Goal: Transaction & Acquisition: Book appointment/travel/reservation

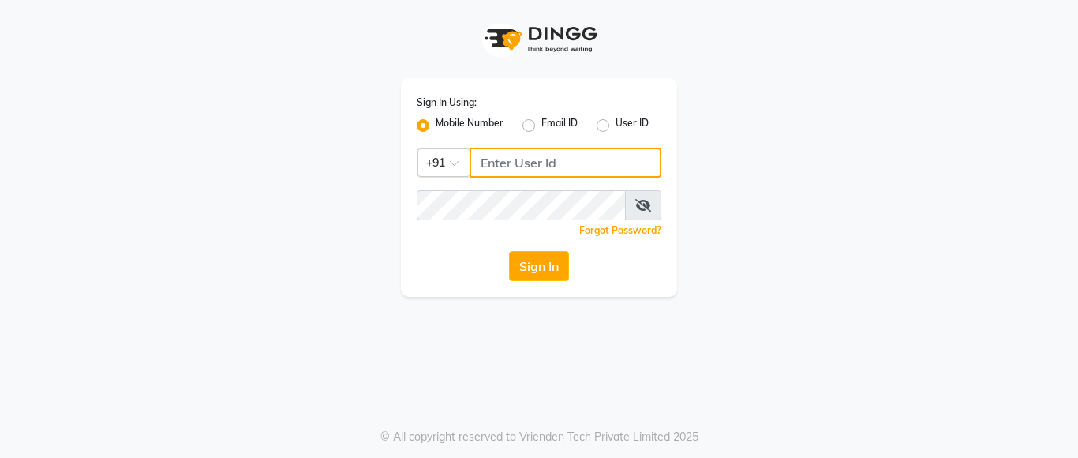
type input "8928277834"
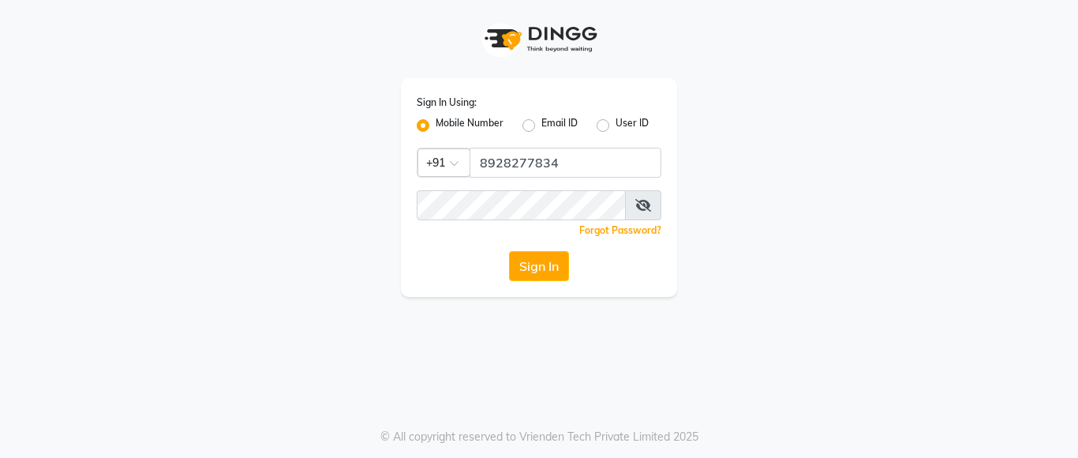
click at [542, 264] on button "Sign In" at bounding box center [539, 266] width 60 height 30
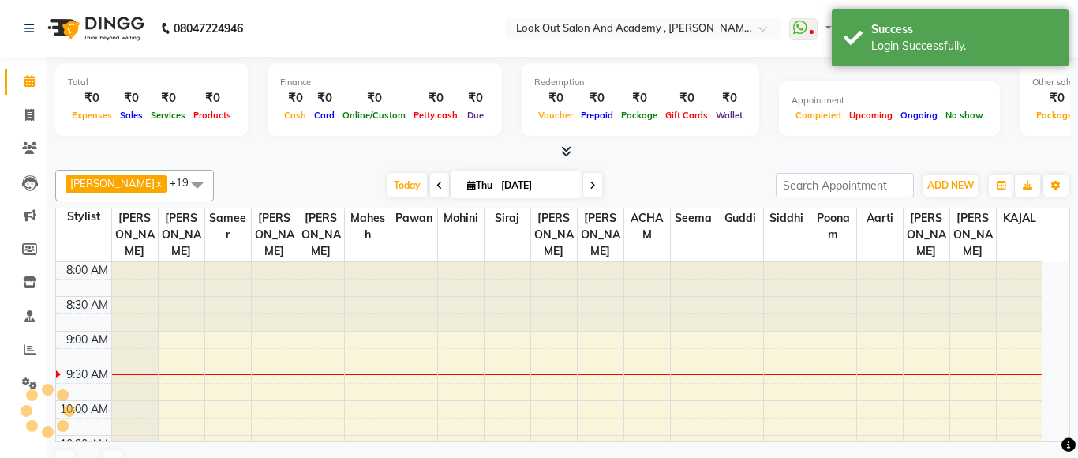
select select "en"
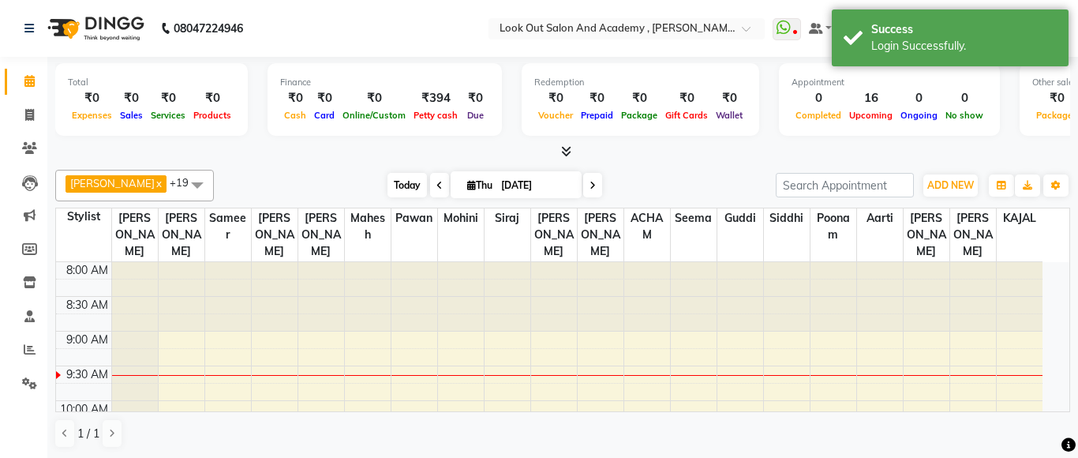
click at [388, 181] on span "Today" at bounding box center [407, 185] width 39 height 24
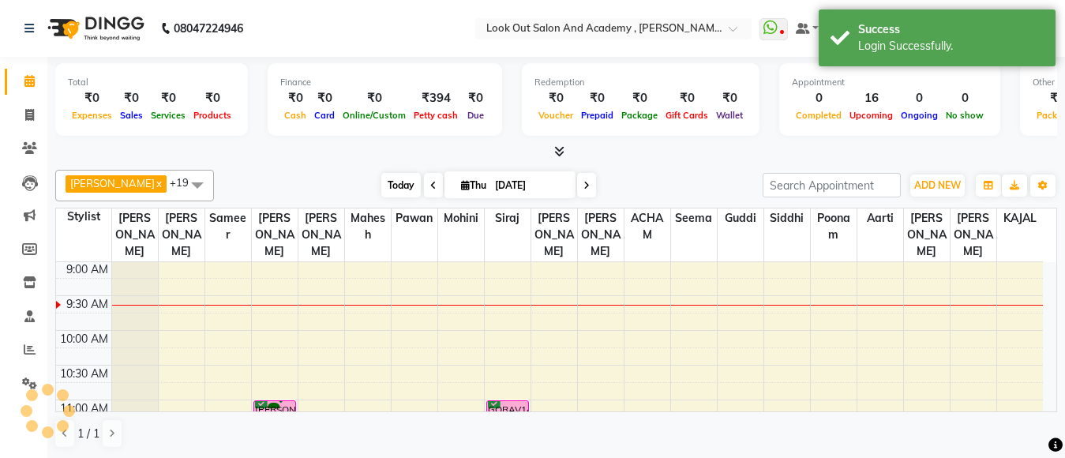
click at [383, 187] on span "Today" at bounding box center [400, 185] width 39 height 24
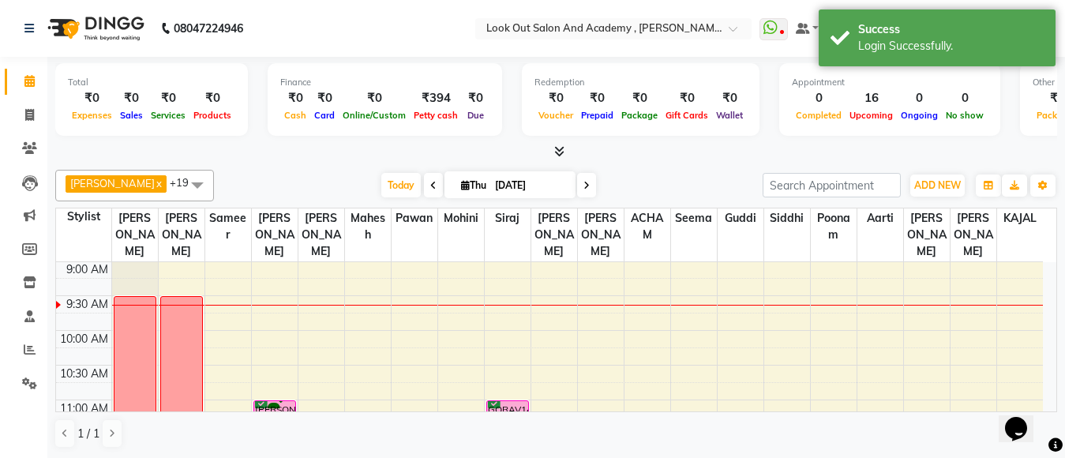
click at [527, 186] on input "[DATE]" at bounding box center [529, 186] width 79 height 24
select select "9"
select select "2025"
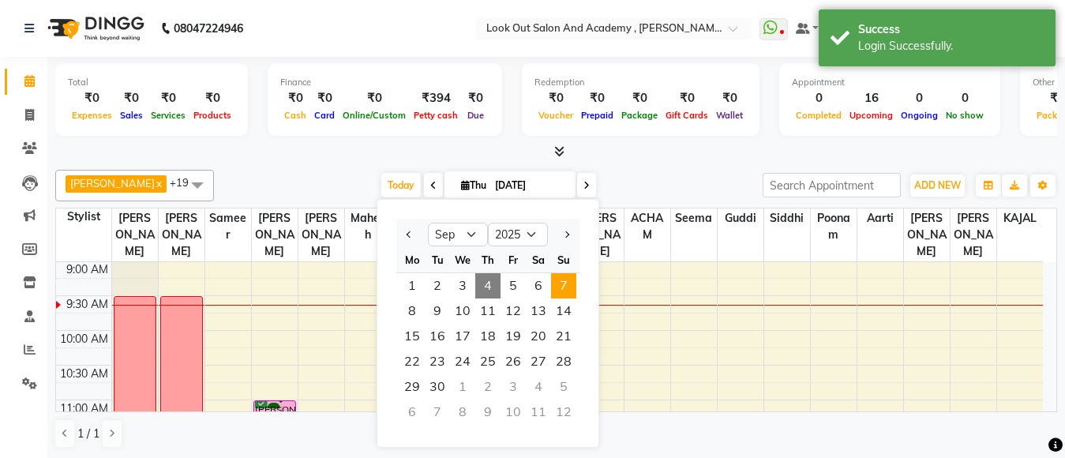
click at [560, 286] on span "7" at bounding box center [563, 285] width 25 height 25
type input "[DATE]"
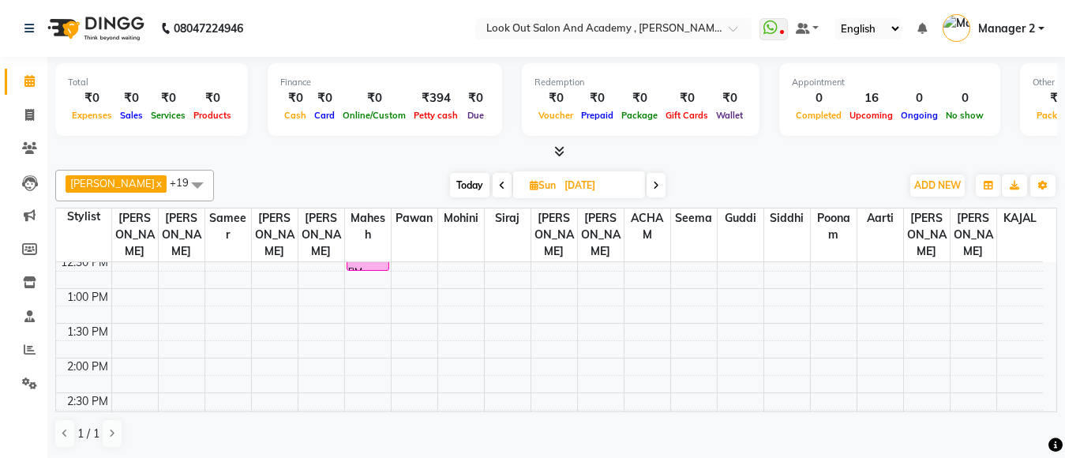
scroll to position [316, 0]
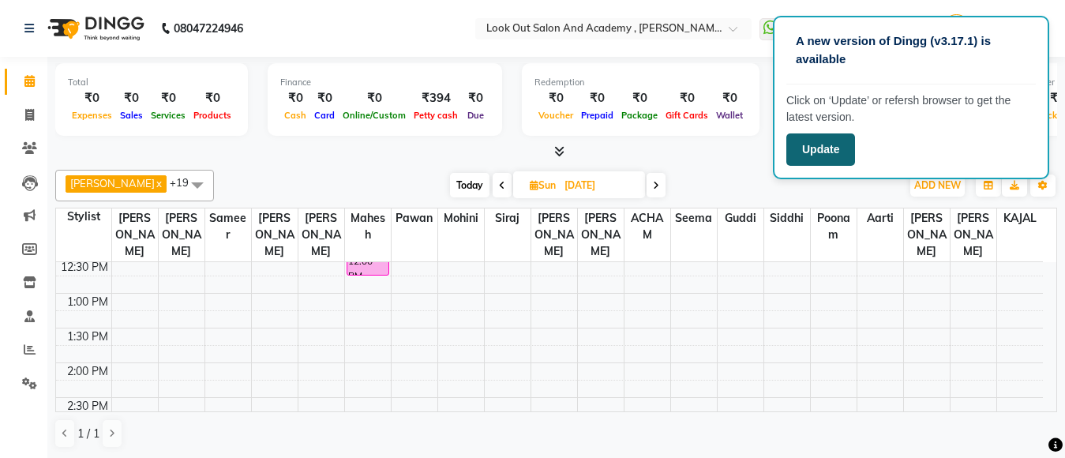
click at [830, 150] on button "Update" at bounding box center [820, 149] width 69 height 32
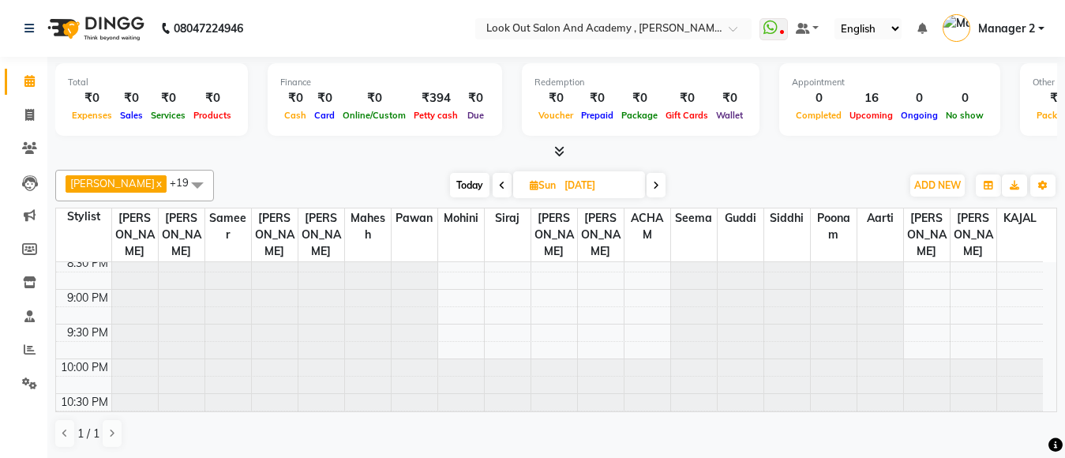
scroll to position [638, 0]
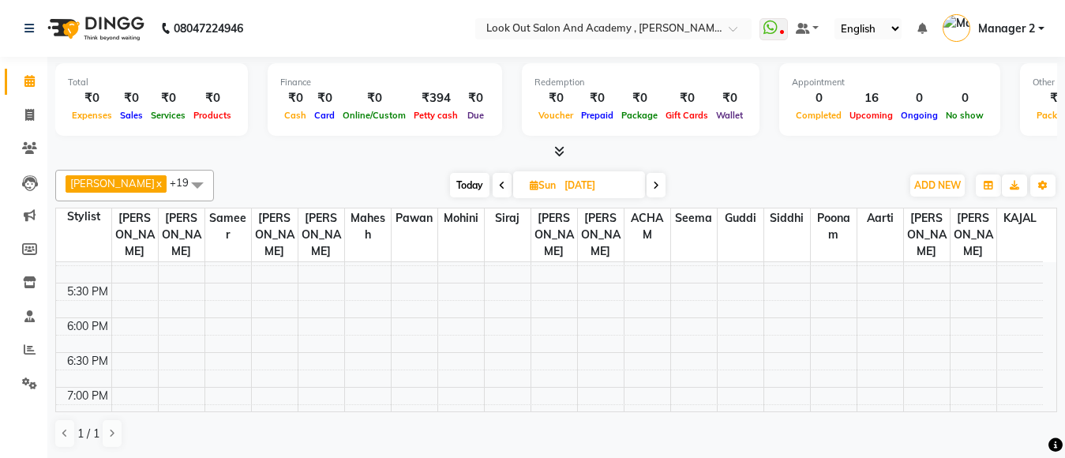
click at [647, 187] on span at bounding box center [655, 185] width 19 height 24
click at [653, 182] on icon at bounding box center [656, 185] width 6 height 9
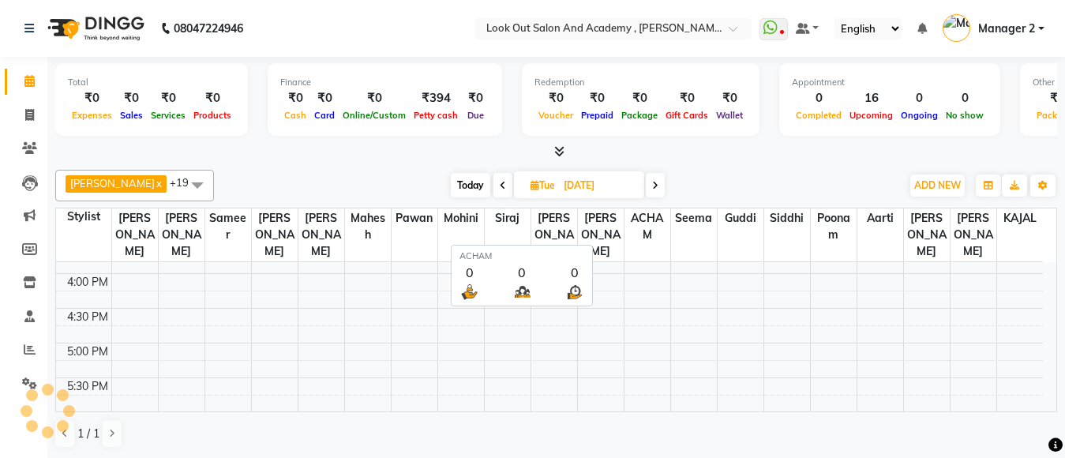
scroll to position [70, 0]
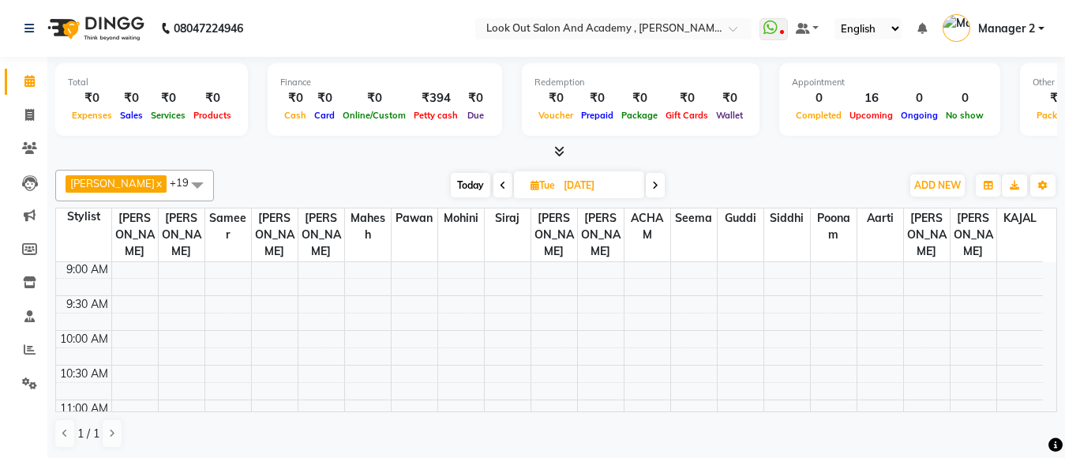
click at [652, 182] on icon at bounding box center [655, 185] width 6 height 9
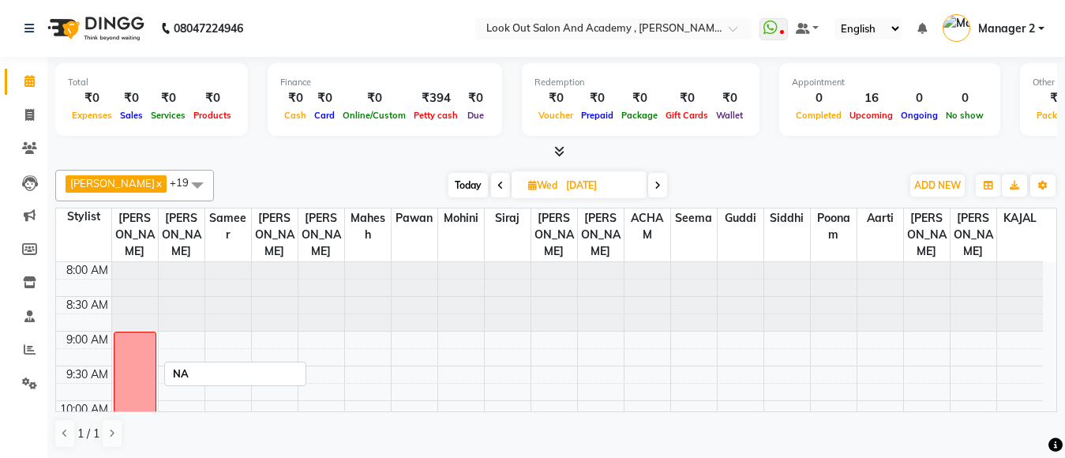
scroll to position [79, 0]
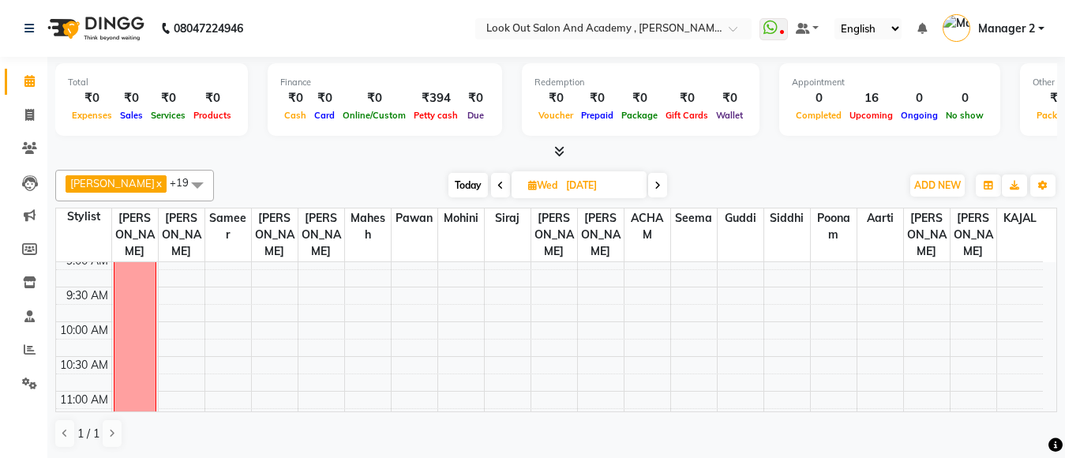
click at [466, 180] on span "Today" at bounding box center [467, 185] width 39 height 24
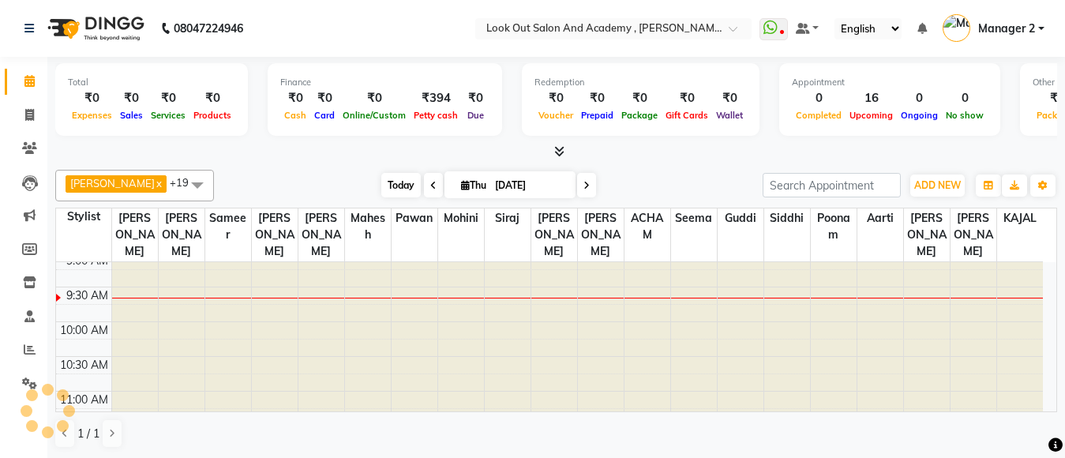
scroll to position [70, 0]
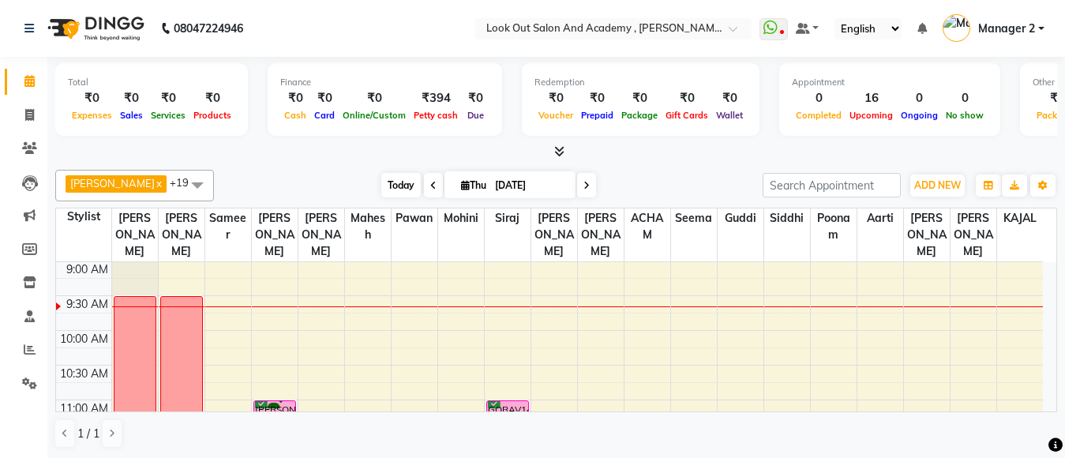
click at [381, 186] on span "Today" at bounding box center [400, 185] width 39 height 24
click at [381, 185] on span "Today" at bounding box center [400, 185] width 39 height 24
click at [382, 187] on span "Today" at bounding box center [400, 185] width 39 height 24
click at [382, 186] on span "Today" at bounding box center [400, 185] width 39 height 24
drag, startPoint x: 384, startPoint y: 178, endPoint x: 382, endPoint y: 190, distance: 11.9
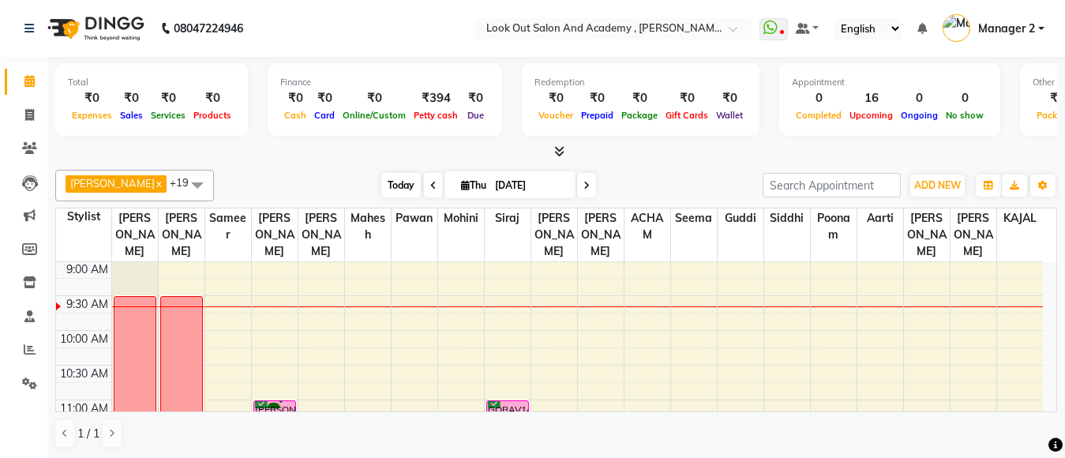
click at [384, 179] on span "Today" at bounding box center [400, 185] width 39 height 24
click at [381, 189] on span "Today" at bounding box center [400, 185] width 39 height 24
click at [382, 183] on span "Today" at bounding box center [400, 185] width 39 height 24
click at [381, 188] on span "Today" at bounding box center [400, 185] width 39 height 24
click at [381, 190] on span "Today" at bounding box center [400, 185] width 39 height 24
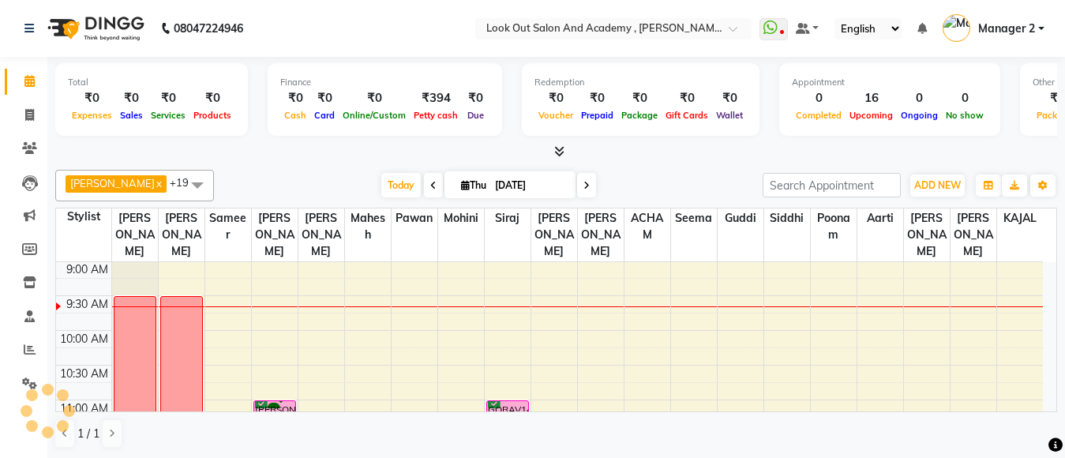
click at [425, 180] on span at bounding box center [433, 185] width 19 height 24
type input "[DATE]"
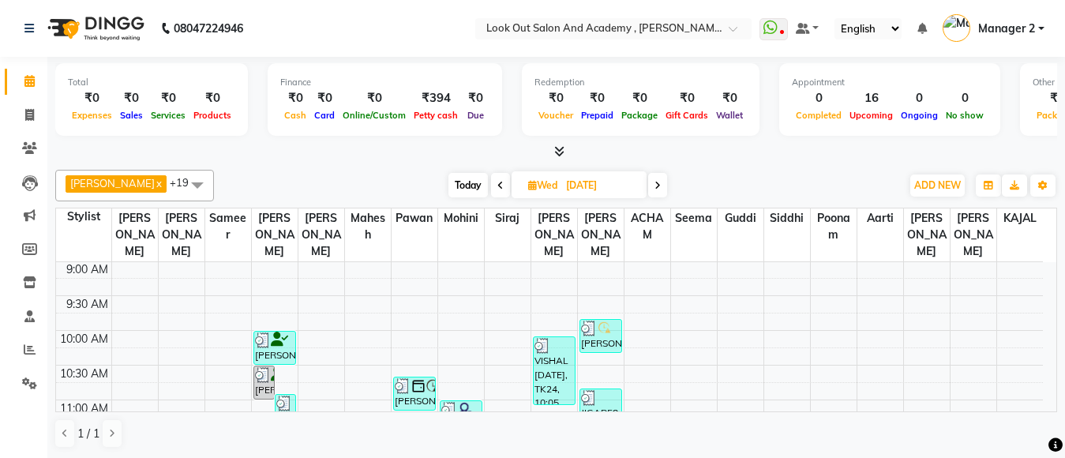
click at [547, 178] on span "[DATE]" at bounding box center [578, 184] width 135 height 27
click at [600, 186] on input "[DATE]" at bounding box center [600, 186] width 79 height 24
select select "9"
select select "2025"
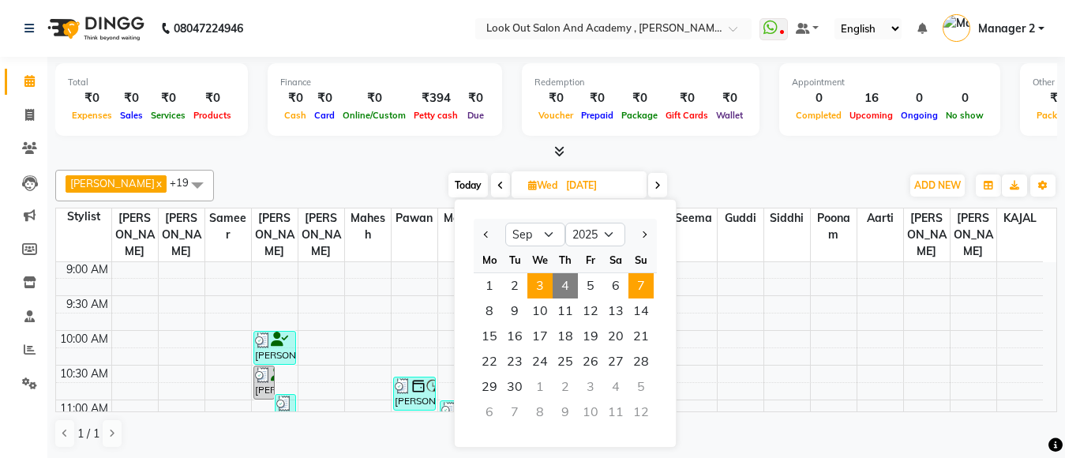
click at [650, 289] on span "7" at bounding box center [640, 285] width 25 height 25
type input "[DATE]"
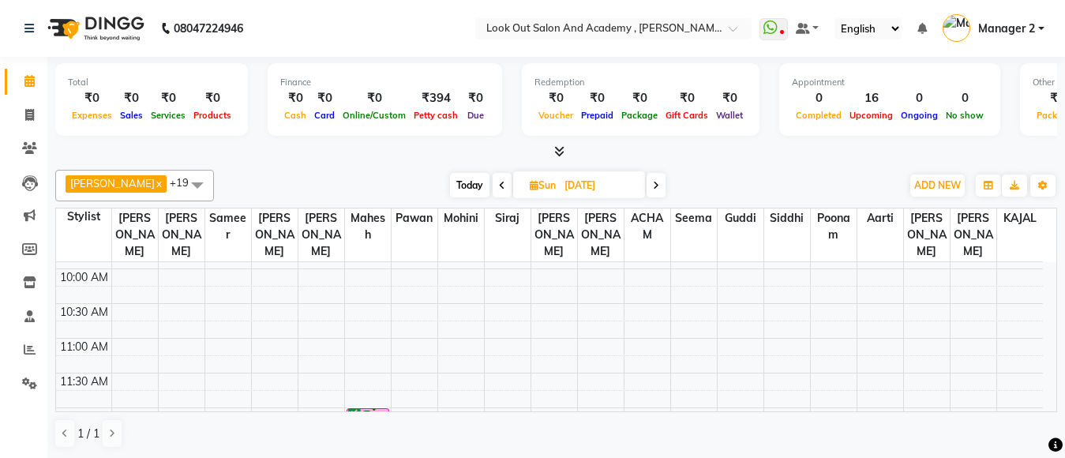
scroll to position [237, 0]
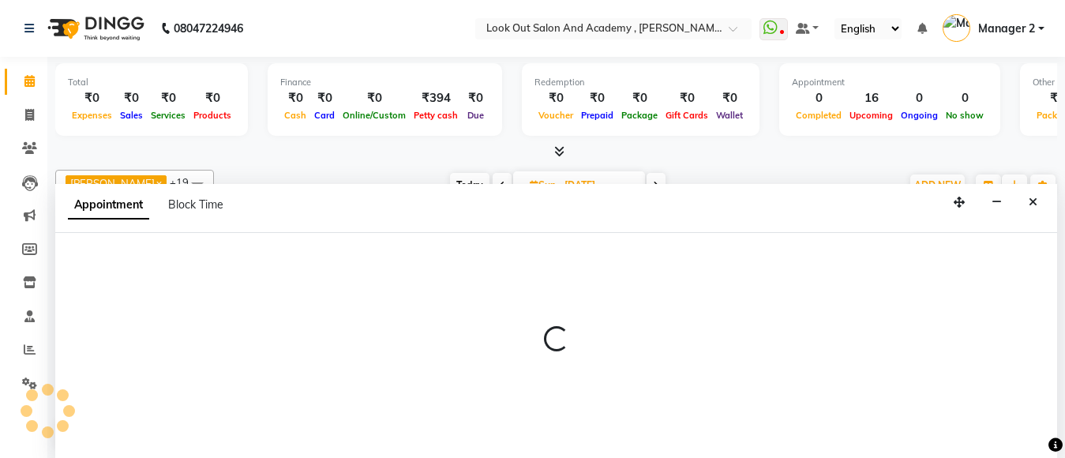
scroll to position [1, 0]
select select "28350"
select select "tentative"
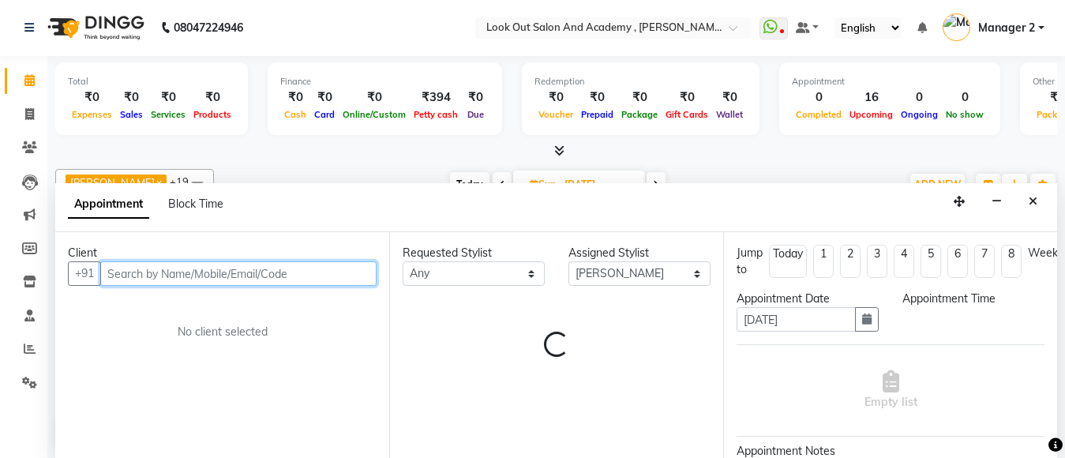
select select "690"
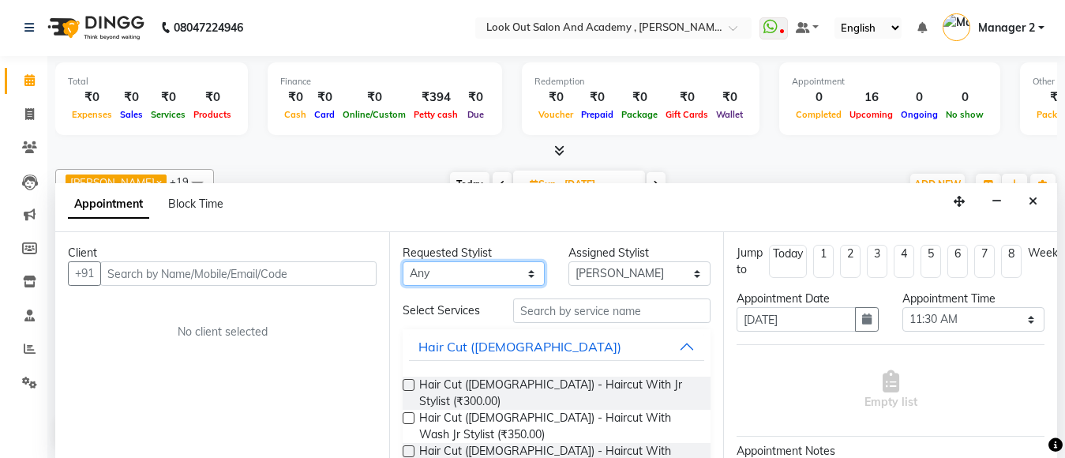
click at [455, 268] on select "Any [PERSON_NAME] [PERSON_NAME] [PERSON_NAME] [PERSON_NAME] KAJAL Mahesh [PERSO…" at bounding box center [474, 273] width 142 height 24
select select "28350"
click at [403, 261] on select "Any [PERSON_NAME] [PERSON_NAME] [PERSON_NAME] [PERSON_NAME] KAJAL Mahesh [PERSO…" at bounding box center [474, 273] width 142 height 24
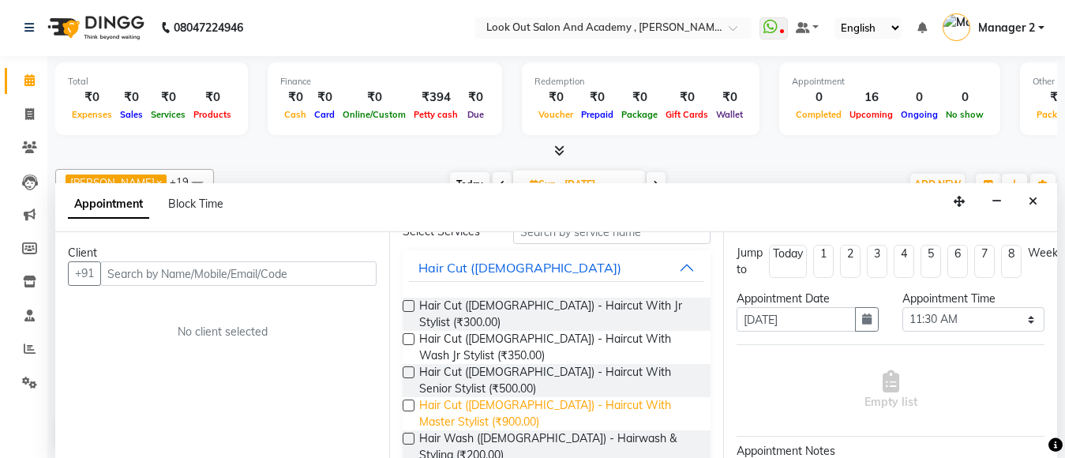
click at [497, 397] on span "Hair Cut ([DEMOGRAPHIC_DATA]) - Haircut With Master Stylist (₹900.00)" at bounding box center [558, 413] width 279 height 33
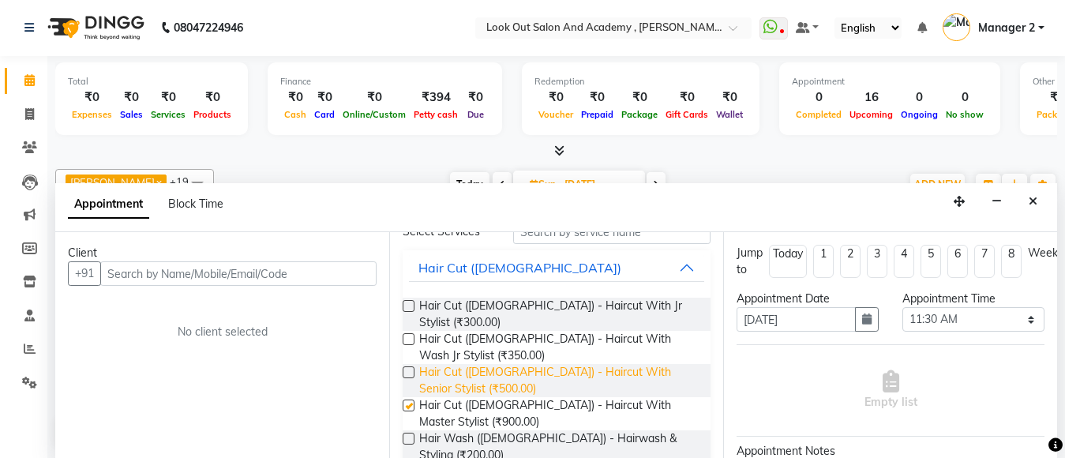
checkbox input "false"
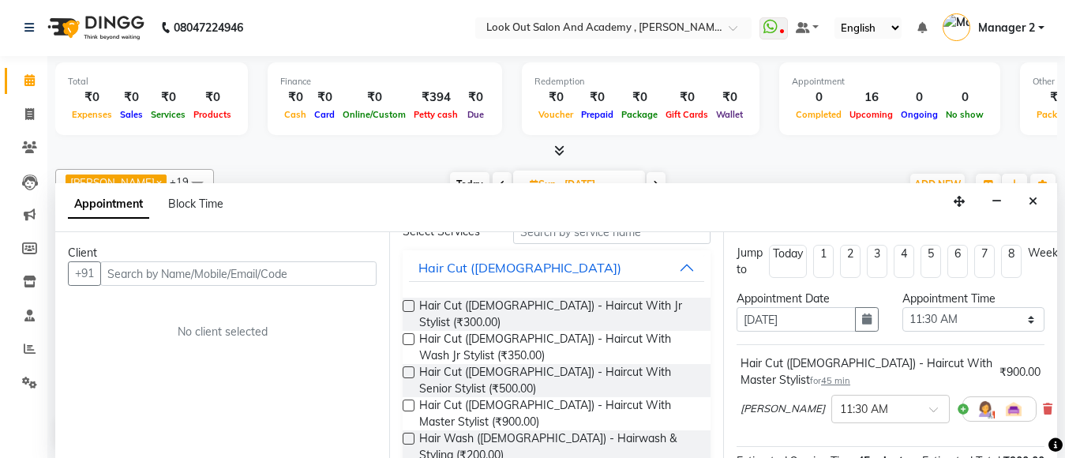
click at [218, 257] on div "Client" at bounding box center [222, 253] width 309 height 17
click at [218, 269] on input "text" at bounding box center [238, 273] width 276 height 24
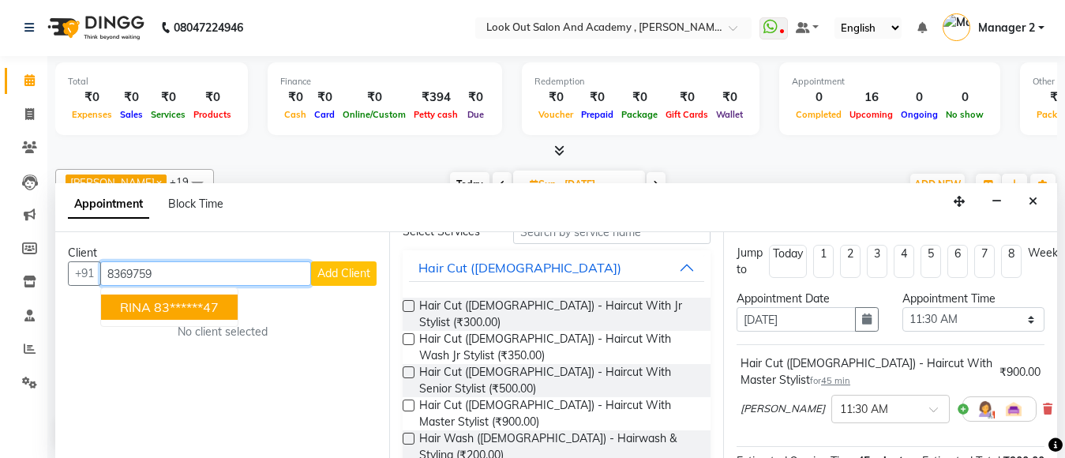
click at [219, 311] on ngb-highlight "83******47" at bounding box center [186, 307] width 65 height 16
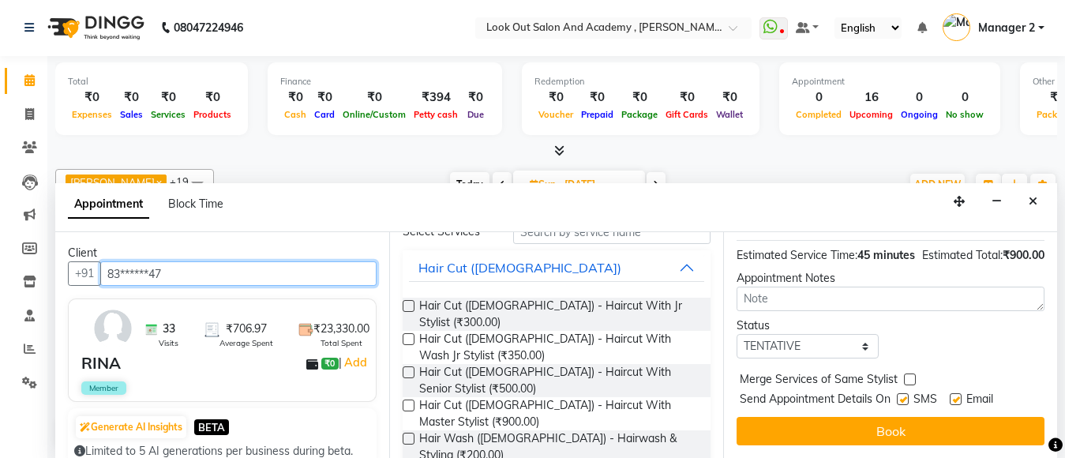
scroll to position [238, 0]
type input "83******47"
click at [899, 393] on label at bounding box center [903, 399] width 12 height 12
click at [899, 395] on input "checkbox" at bounding box center [902, 400] width 10 height 10
checkbox input "false"
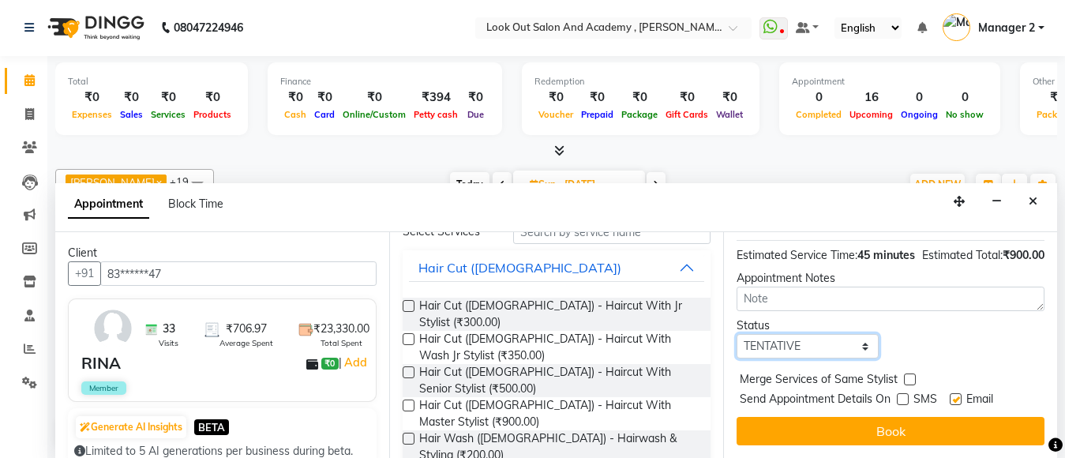
click at [778, 337] on select "Select TENTATIVE CONFIRM UPCOMING" at bounding box center [807, 346] width 142 height 24
select select "confirm booking"
click at [736, 334] on select "Select TENTATIVE CONFIRM UPCOMING" at bounding box center [807, 346] width 142 height 24
click at [953, 393] on label at bounding box center [955, 399] width 12 height 12
click at [953, 395] on input "checkbox" at bounding box center [954, 400] width 10 height 10
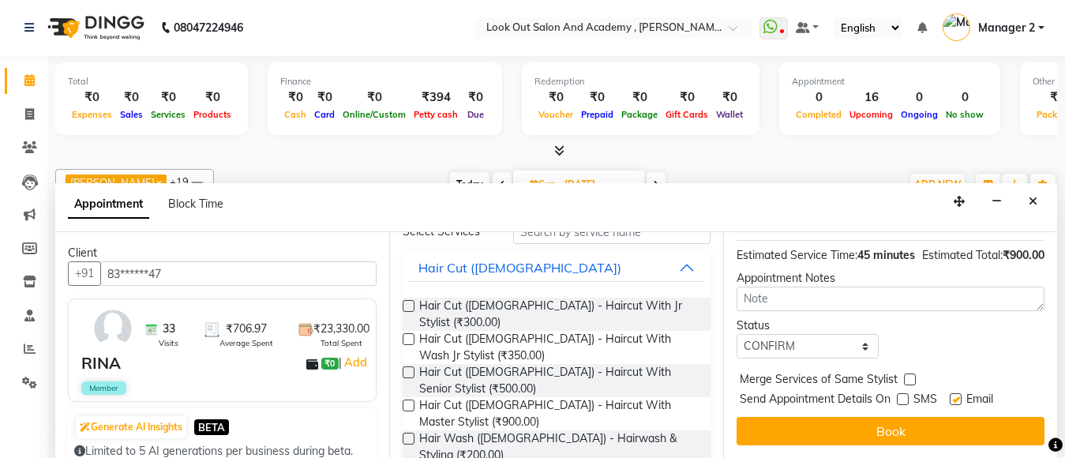
checkbox input "false"
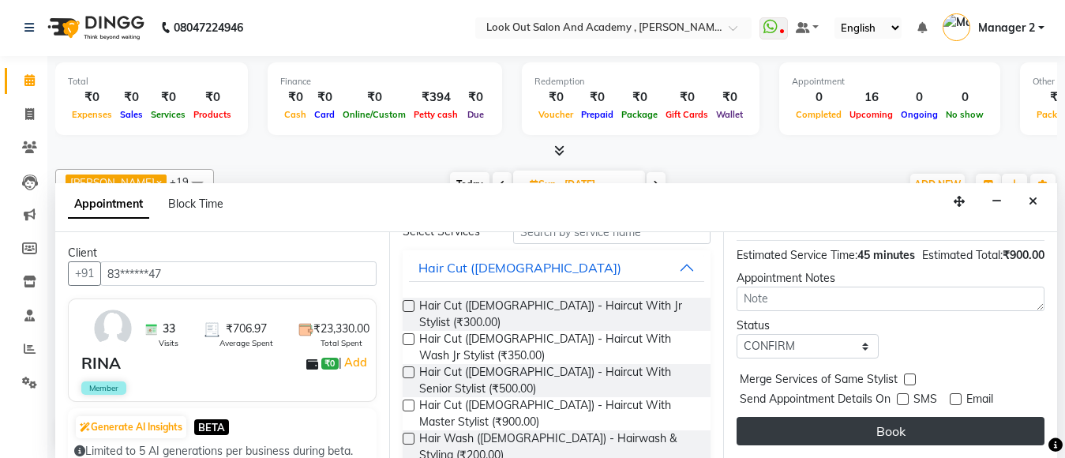
click at [932, 419] on button "Book" at bounding box center [890, 431] width 308 height 28
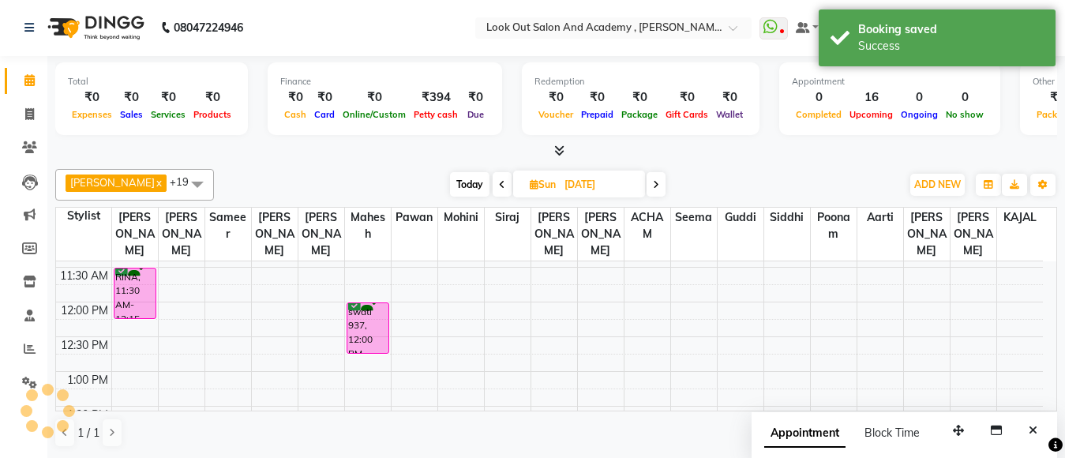
scroll to position [0, 0]
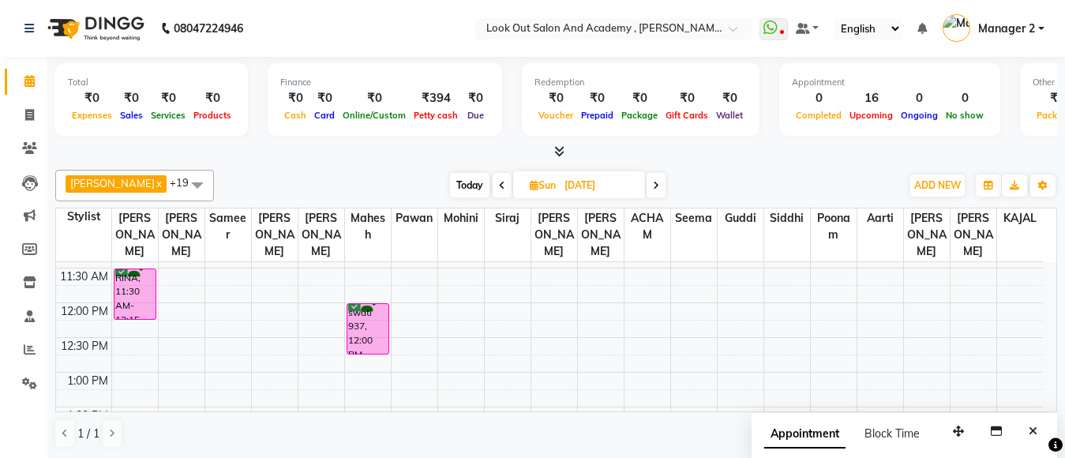
click at [450, 182] on span "Today" at bounding box center [469, 185] width 39 height 24
type input "[DATE]"
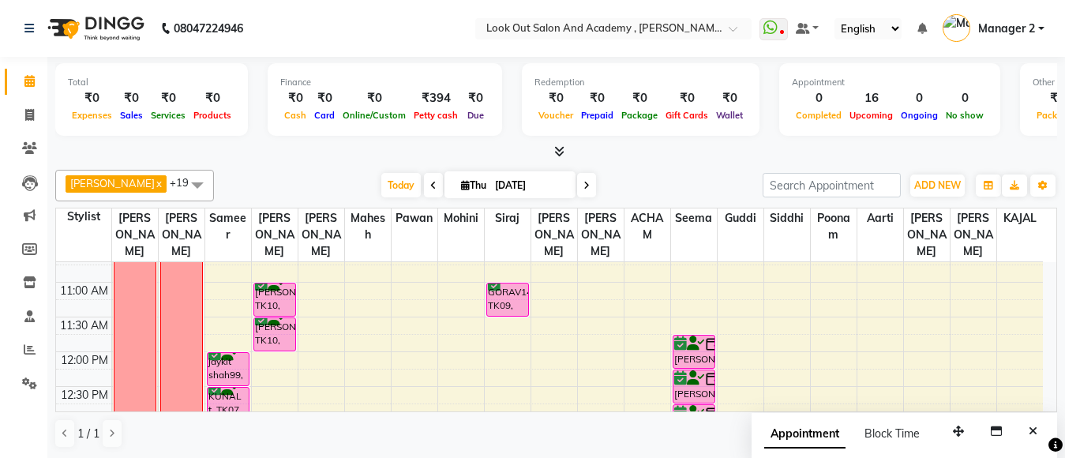
scroll to position [149, 0]
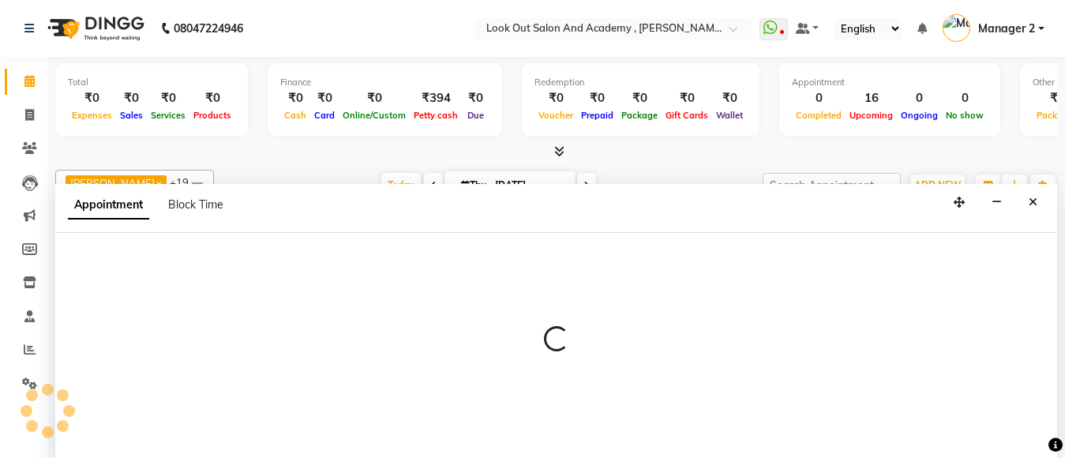
scroll to position [1, 0]
select select "28201"
select select "tentative"
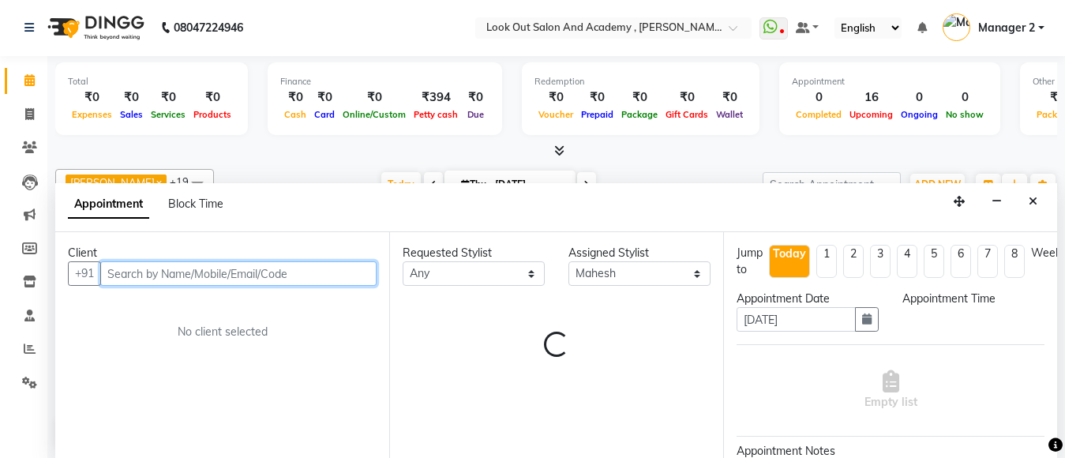
select select "690"
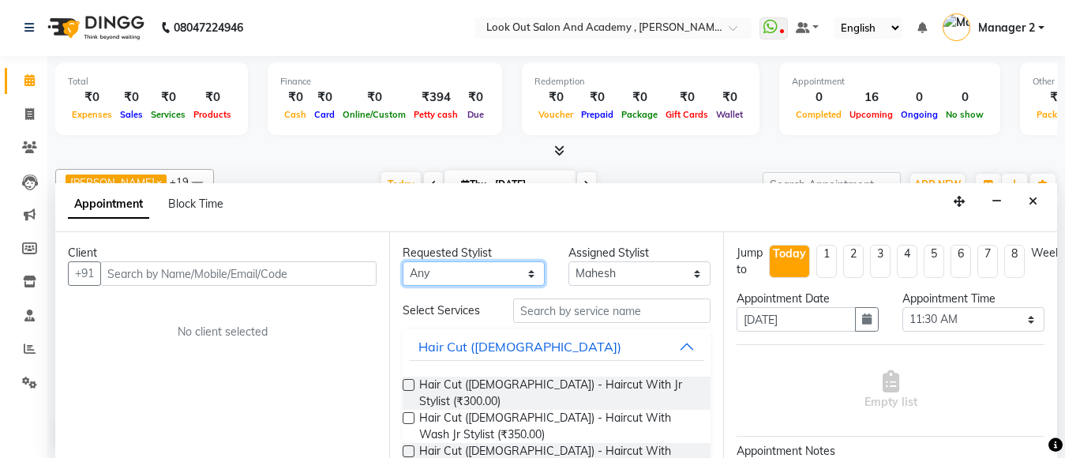
click at [476, 271] on select "Any [PERSON_NAME] [PERSON_NAME] [PERSON_NAME] [PERSON_NAME] KAJAL Mahesh [PERSO…" at bounding box center [474, 273] width 142 height 24
select select "28201"
click at [403, 261] on select "Any [PERSON_NAME] [PERSON_NAME] [PERSON_NAME] [PERSON_NAME] KAJAL Mahesh [PERSO…" at bounding box center [474, 273] width 142 height 24
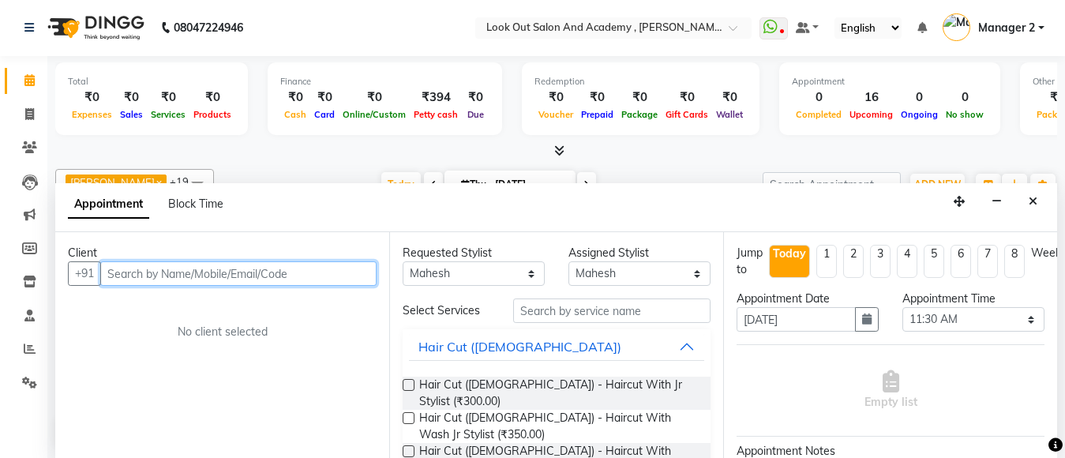
click at [192, 278] on input "text" at bounding box center [238, 273] width 276 height 24
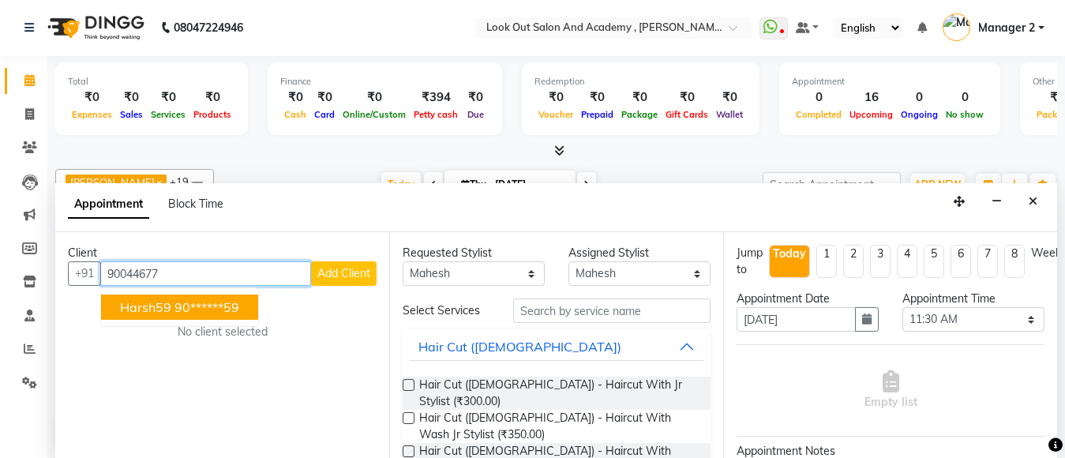
click at [182, 310] on ngb-highlight "90******59" at bounding box center [206, 307] width 65 height 16
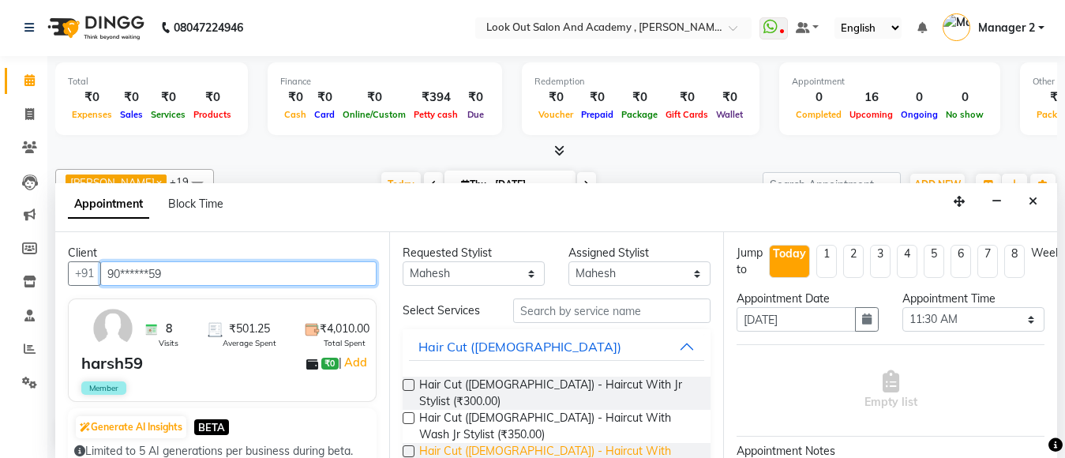
type input "90******59"
click at [453, 443] on span "Hair Cut ([DEMOGRAPHIC_DATA]) - Haircut With Senior Stylist (₹500.00)" at bounding box center [558, 459] width 279 height 33
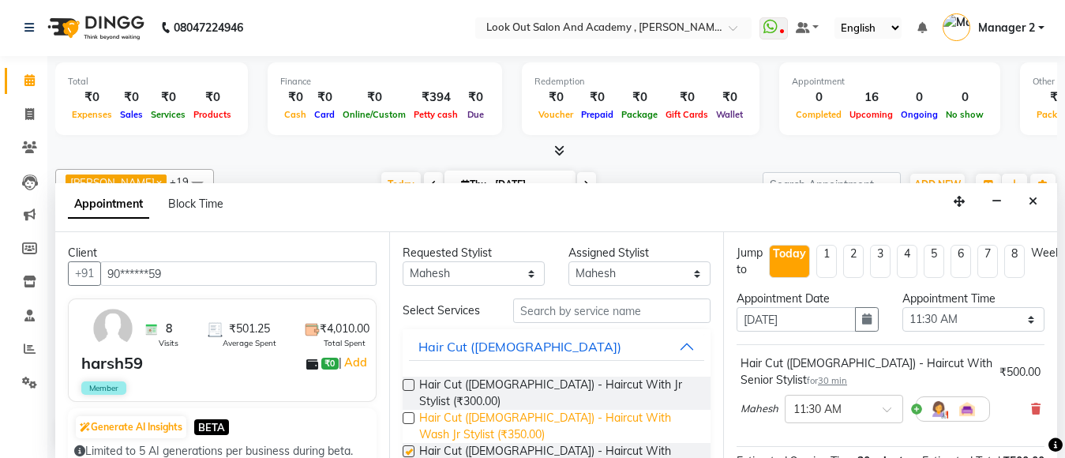
checkbox input "false"
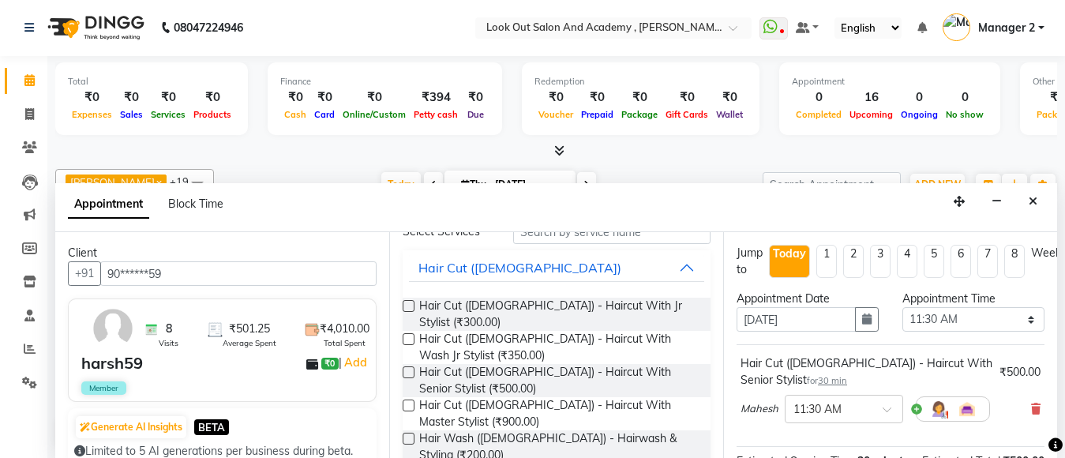
checkbox input "false"
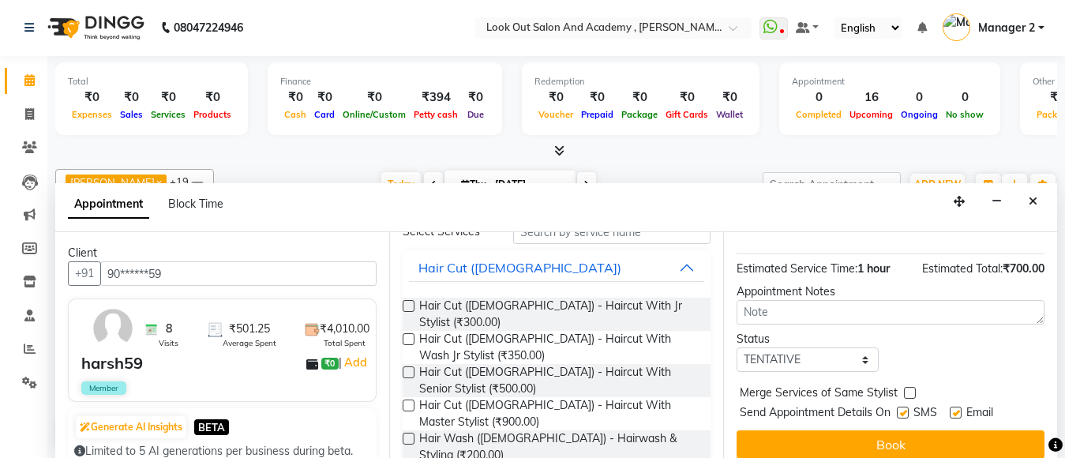
scroll to position [291, 0]
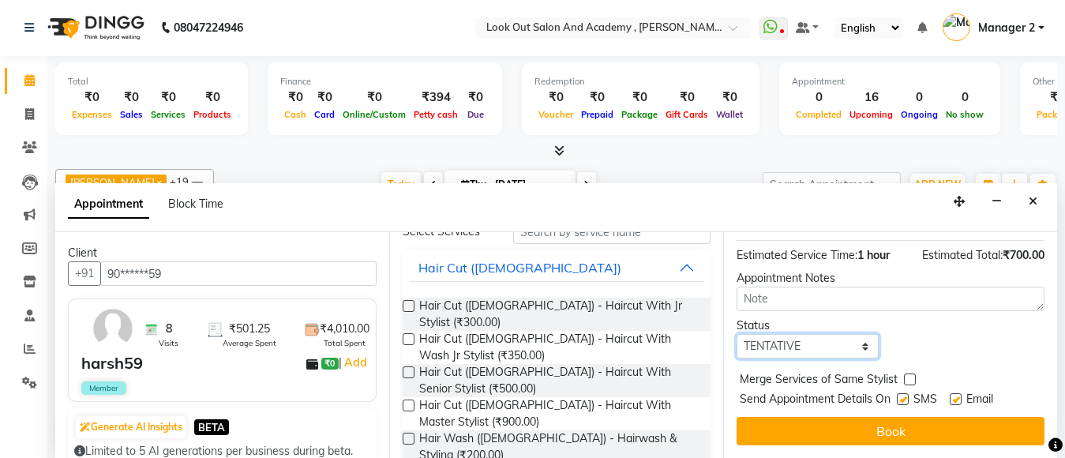
click at [777, 334] on select "Select TENTATIVE CONFIRM CHECK-IN UPCOMING" at bounding box center [807, 346] width 142 height 24
select select "confirm booking"
click at [736, 334] on select "Select TENTATIVE CONFIRM CHECK-IN UPCOMING" at bounding box center [807, 346] width 142 height 24
click at [903, 393] on label at bounding box center [903, 399] width 12 height 12
click at [903, 395] on input "checkbox" at bounding box center [902, 400] width 10 height 10
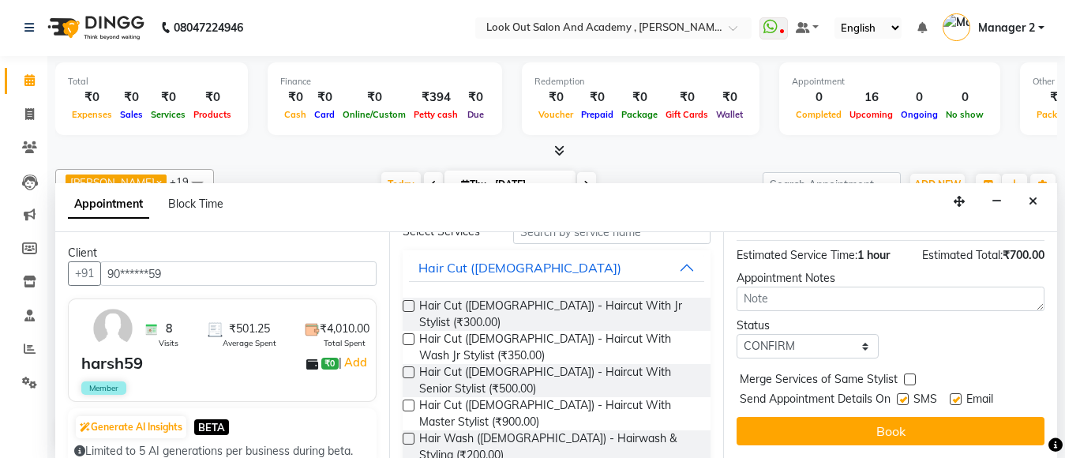
checkbox input "false"
click at [954, 393] on label at bounding box center [955, 399] width 12 height 12
click at [954, 395] on input "checkbox" at bounding box center [954, 400] width 10 height 10
checkbox input "false"
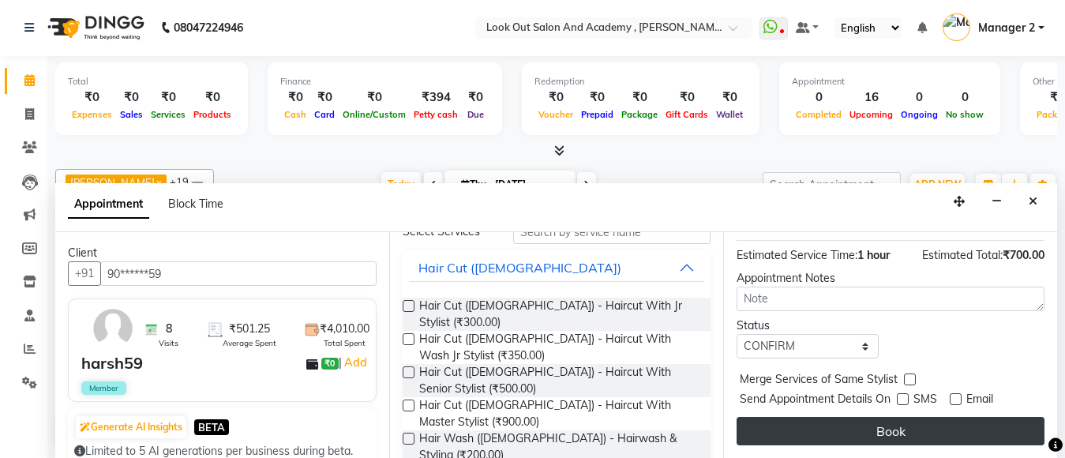
click at [913, 418] on button "Book" at bounding box center [890, 431] width 308 height 28
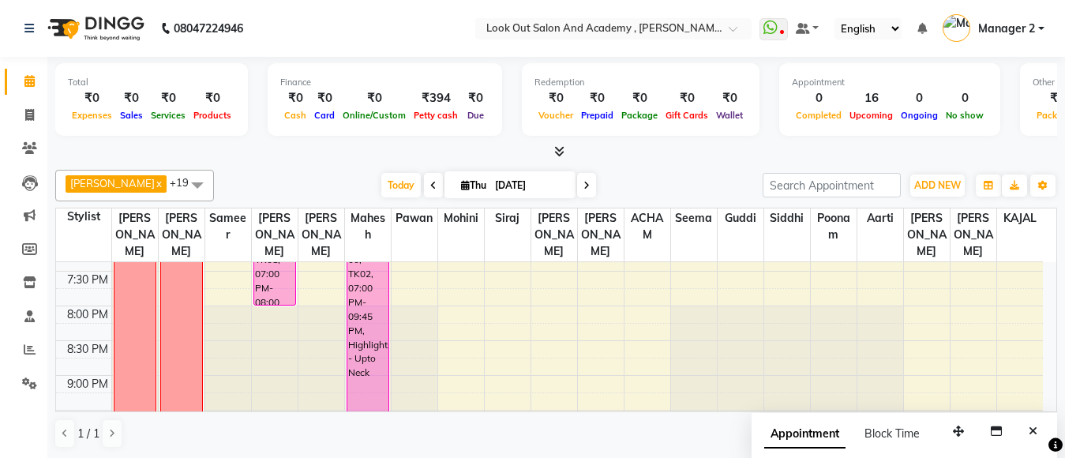
scroll to position [710, 0]
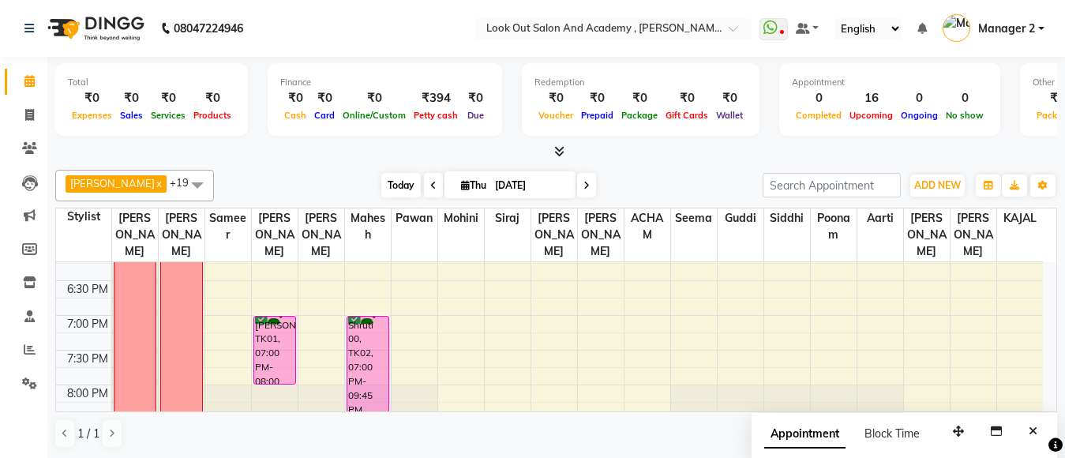
click at [381, 192] on span "Today" at bounding box center [400, 185] width 39 height 24
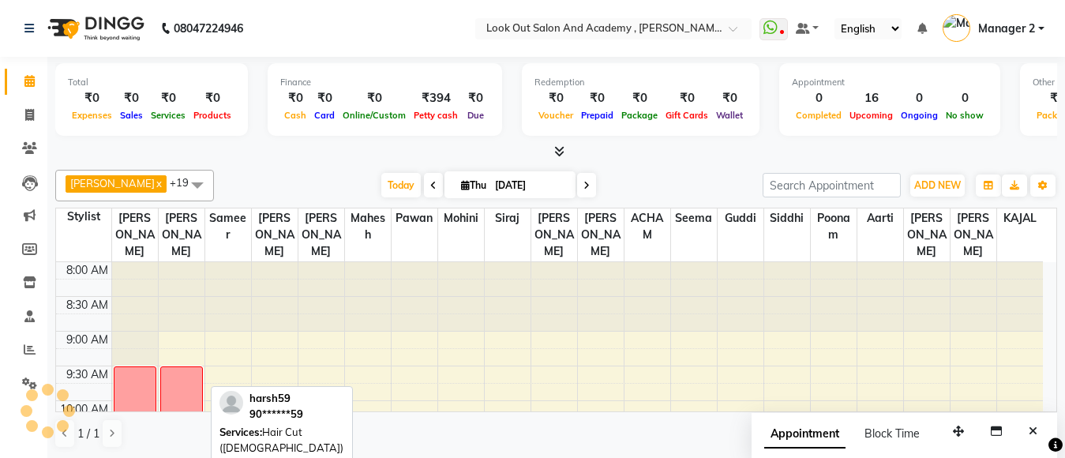
scroll to position [140, 0]
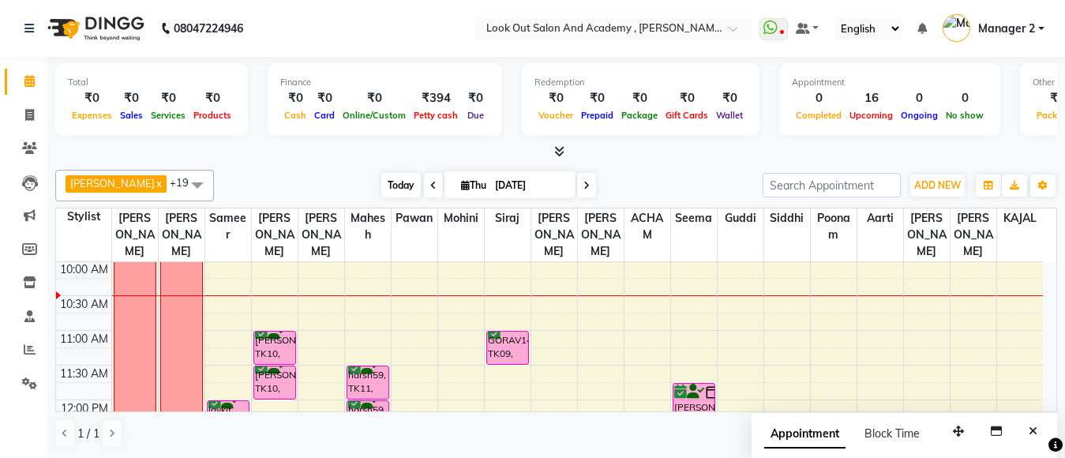
click at [394, 188] on span "Today" at bounding box center [400, 185] width 39 height 24
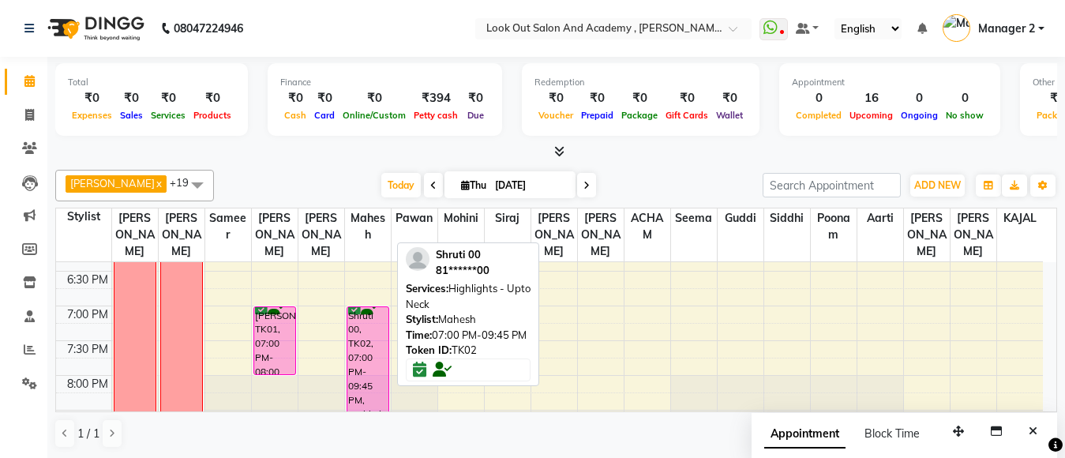
scroll to position [692, 0]
